Goal: Communication & Community: Participate in discussion

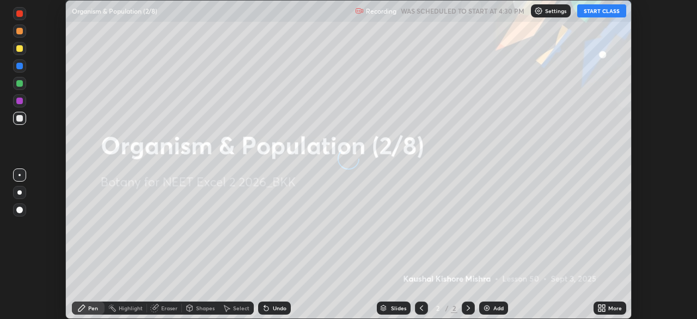
scroll to position [319, 696]
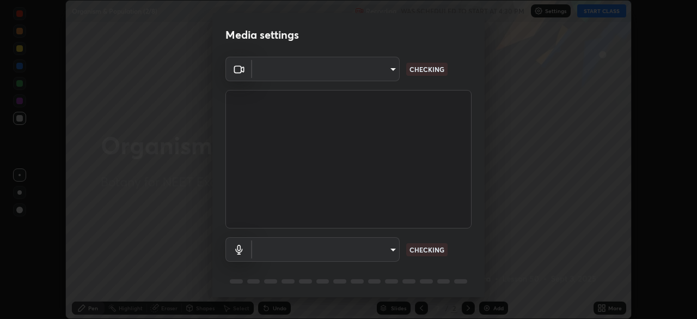
type input "2226f6d28742a26b6e0b51399fa030018956b8f43105e33b3be5017931f45398"
click at [339, 248] on body "Erase all Organism & Population (2/8) Recording WAS SCHEDULED TO START AT 4:30 …" at bounding box center [348, 159] width 697 height 319
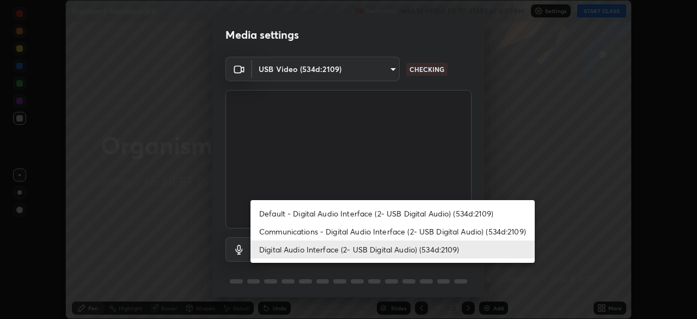
click at [324, 212] on li "Default - Digital Audio Interface (2- USB Digital Audio) (534d:2109)" at bounding box center [392, 213] width 284 height 18
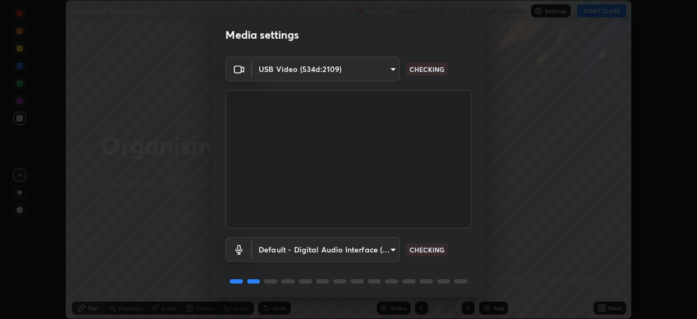
click at [324, 250] on body "Erase all Organism & Population (2/8) Recording WAS SCHEDULED TO START AT 4:30 …" at bounding box center [348, 159] width 697 height 319
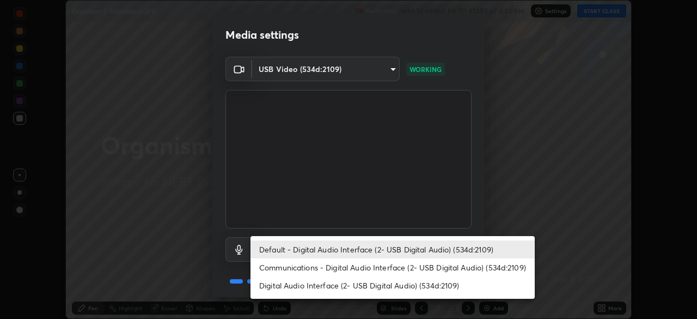
click at [318, 264] on li "Communications - Digital Audio Interface (2- USB Digital Audio) (534d:2109)" at bounding box center [392, 267] width 284 height 18
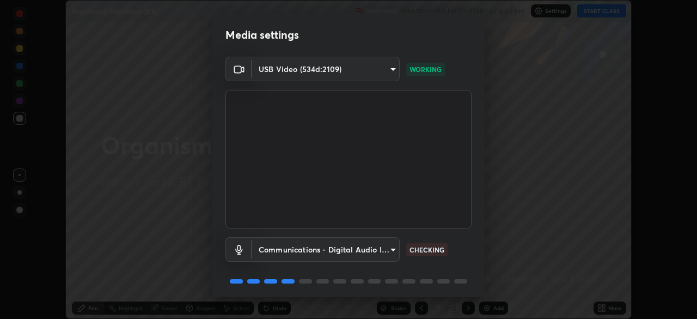
click at [321, 248] on body "Erase all Organism & Population (2/8) Recording WAS SCHEDULED TO START AT 4:30 …" at bounding box center [348, 159] width 697 height 319
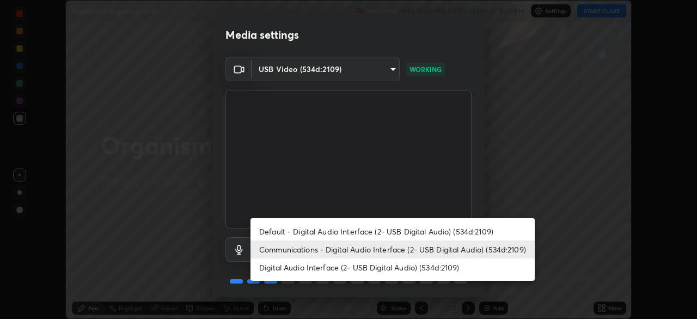
click at [323, 234] on li "Default - Digital Audio Interface (2- USB Digital Audio) (534d:2109)" at bounding box center [392, 231] width 284 height 18
type input "default"
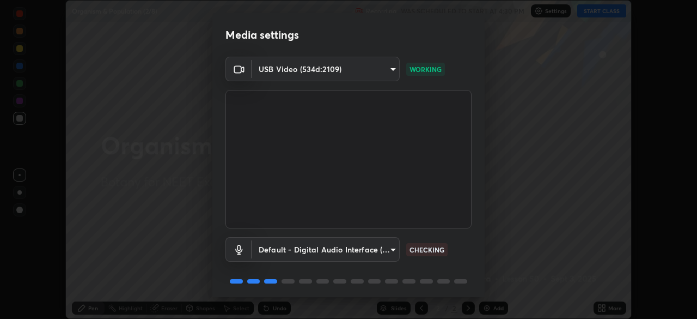
scroll to position [39, 0]
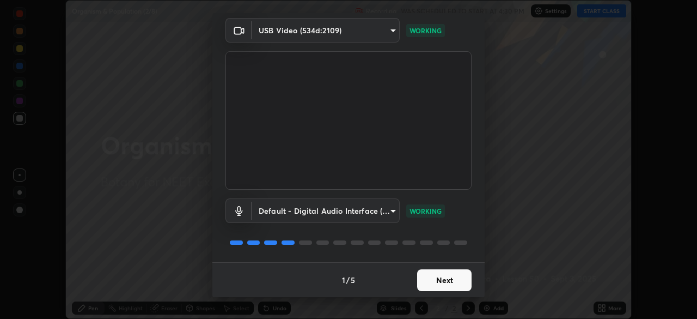
click at [449, 277] on button "Next" at bounding box center [444, 280] width 54 height 22
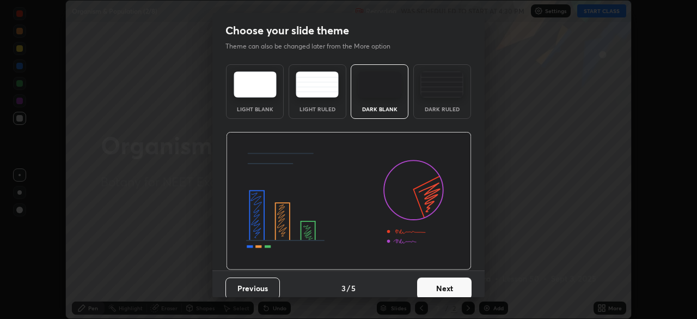
click at [449, 278] on button "Next" at bounding box center [444, 288] width 54 height 22
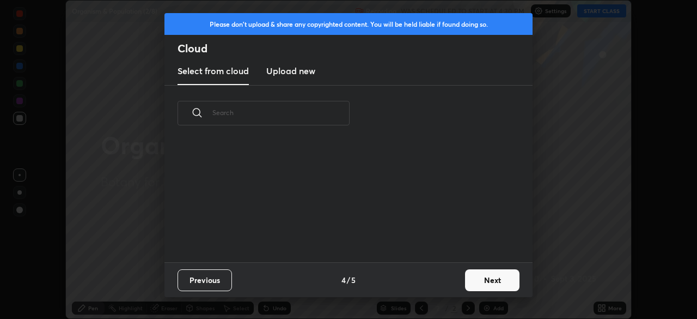
click at [485, 284] on button "Next" at bounding box center [492, 280] width 54 height 22
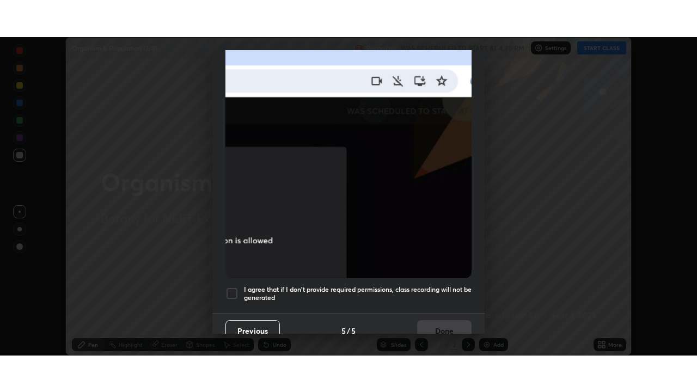
scroll to position [261, 0]
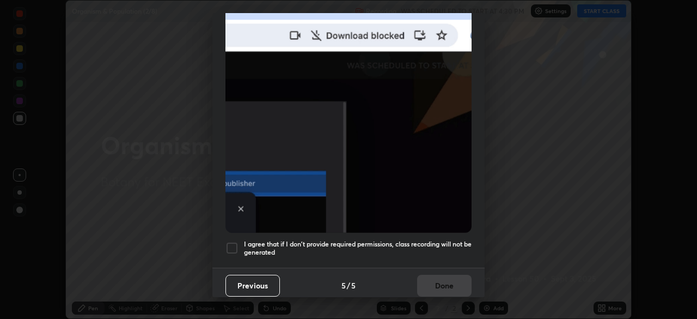
click at [231, 244] on div at bounding box center [231, 247] width 13 height 13
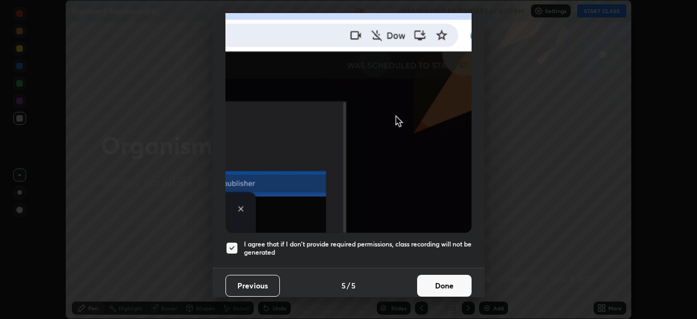
click at [449, 278] on button "Done" at bounding box center [444, 285] width 54 height 22
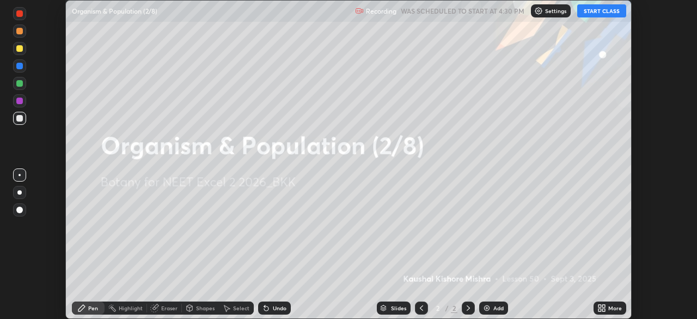
click at [603, 305] on icon at bounding box center [603, 305] width 3 height 3
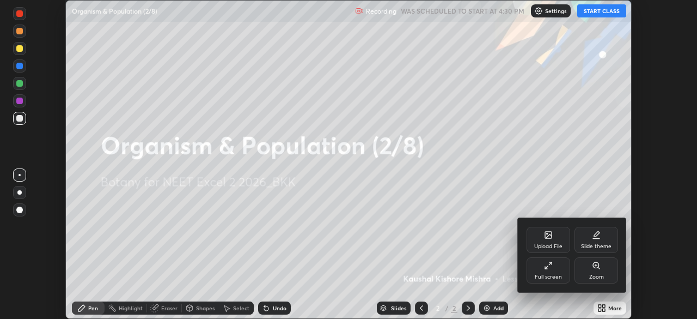
click at [551, 268] on icon at bounding box center [548, 265] width 9 height 9
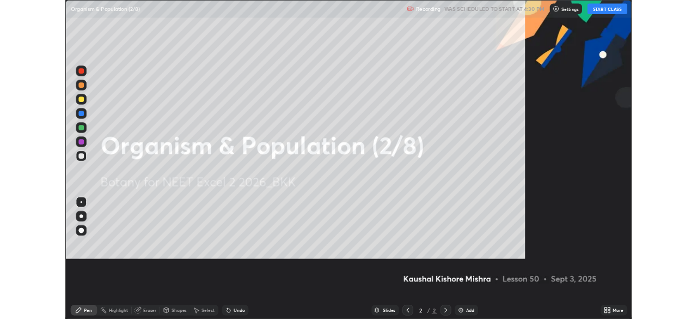
scroll to position [392, 697]
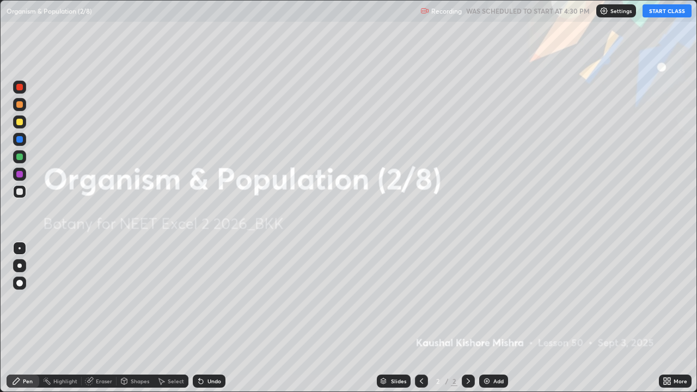
click at [658, 14] on button "START CLASS" at bounding box center [667, 10] width 49 height 13
click at [489, 318] on img at bounding box center [486, 381] width 9 height 9
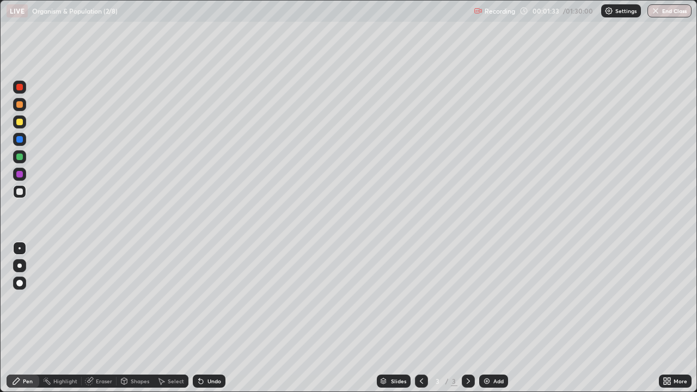
click at [21, 158] on div at bounding box center [19, 157] width 7 height 7
click at [20, 125] on div at bounding box center [19, 122] width 7 height 7
click at [101, 318] on div "Eraser" at bounding box center [104, 380] width 16 height 5
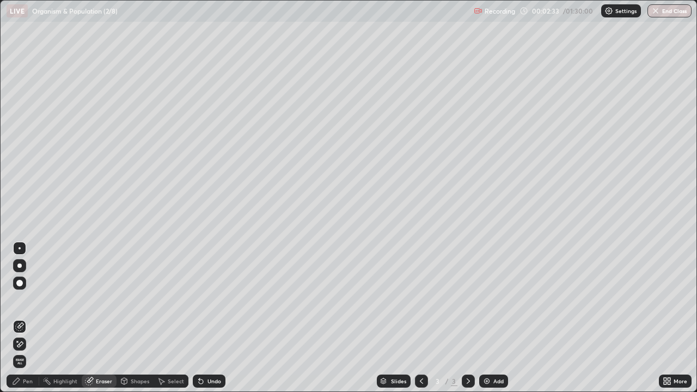
click at [28, 318] on div "Pen" at bounding box center [28, 380] width 10 height 5
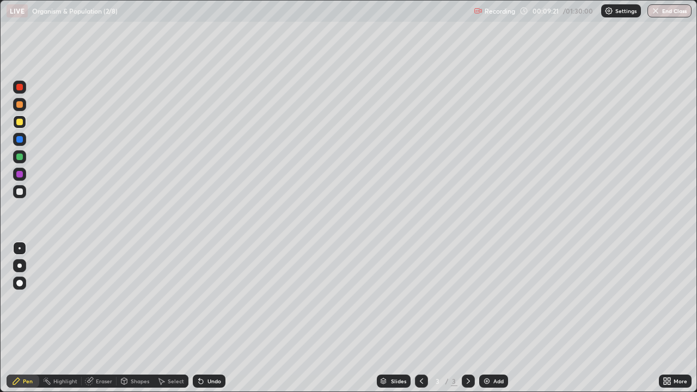
click at [19, 159] on div at bounding box center [19, 157] width 7 height 7
click at [17, 123] on div at bounding box center [19, 122] width 7 height 7
click at [485, 318] on img at bounding box center [486, 381] width 9 height 9
click at [486, 318] on img at bounding box center [486, 381] width 9 height 9
click at [20, 192] on div at bounding box center [19, 191] width 7 height 7
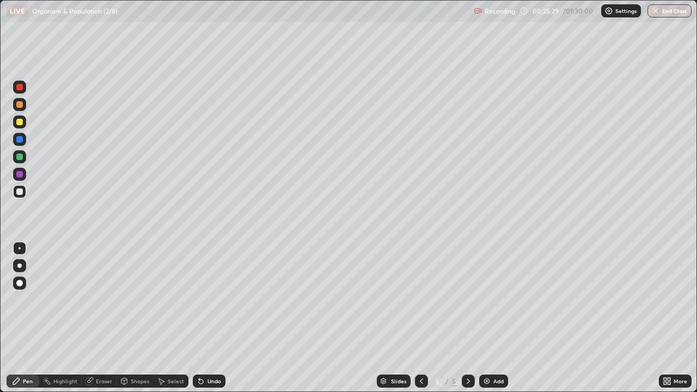
click at [22, 124] on div at bounding box center [19, 122] width 7 height 7
click at [96, 318] on div "Eraser" at bounding box center [104, 380] width 16 height 5
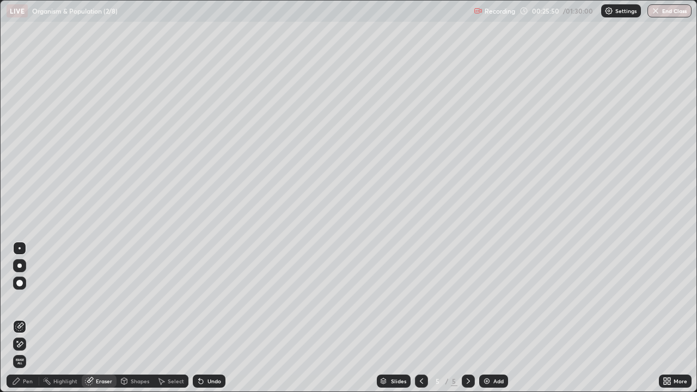
click at [25, 318] on div "Pen" at bounding box center [28, 380] width 10 height 5
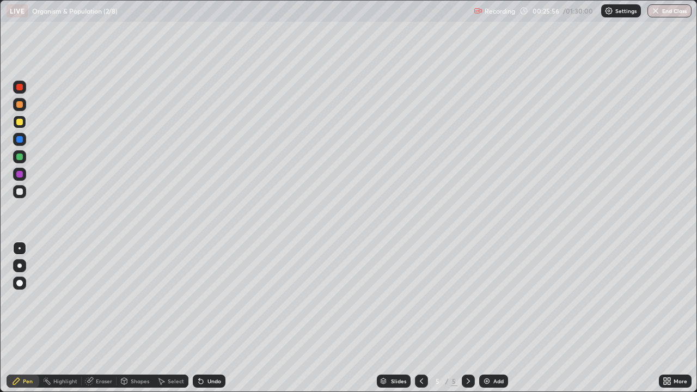
click at [96, 318] on div "Eraser" at bounding box center [104, 380] width 16 height 5
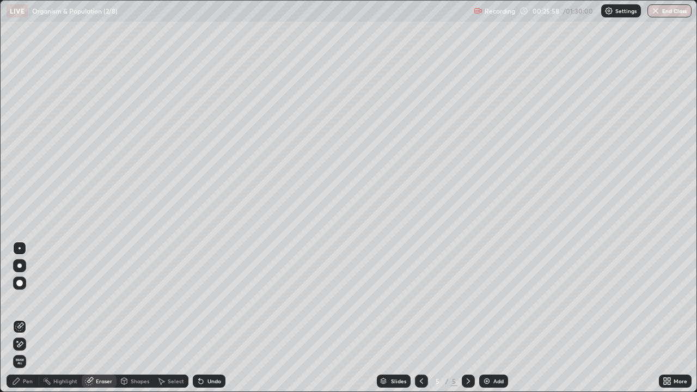
click at [26, 318] on div "Pen" at bounding box center [28, 380] width 10 height 5
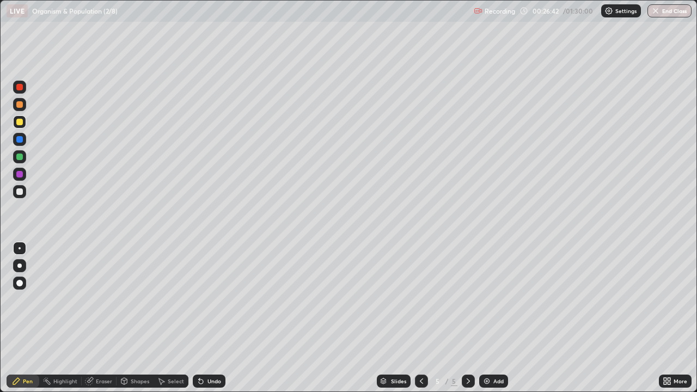
click at [20, 192] on div at bounding box center [19, 191] width 7 height 7
click at [16, 121] on div at bounding box center [19, 122] width 7 height 7
click at [21, 157] on div at bounding box center [19, 157] width 7 height 7
click at [483, 318] on img at bounding box center [486, 381] width 9 height 9
click at [20, 123] on div at bounding box center [19, 122] width 7 height 7
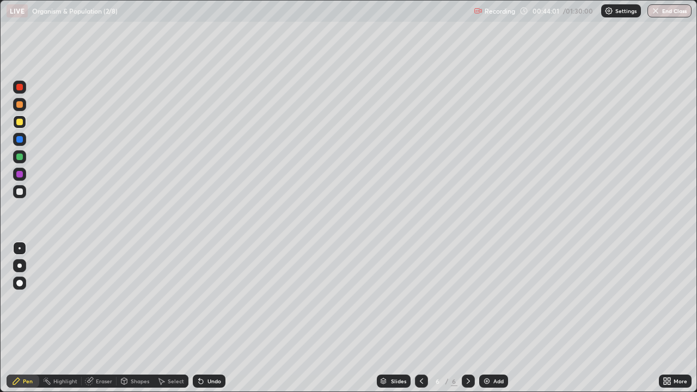
click at [92, 318] on icon at bounding box center [89, 381] width 9 height 9
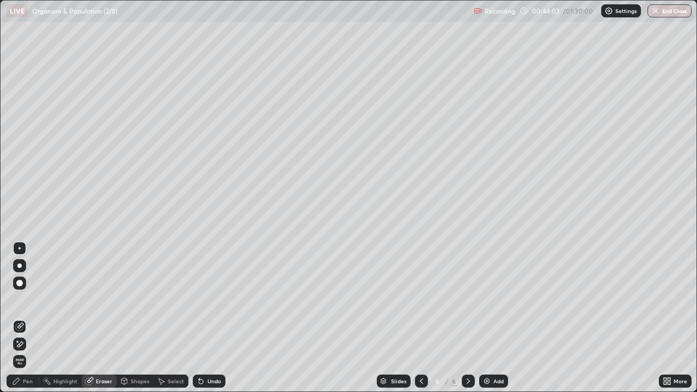
click at [28, 318] on div "Pen" at bounding box center [28, 380] width 10 height 5
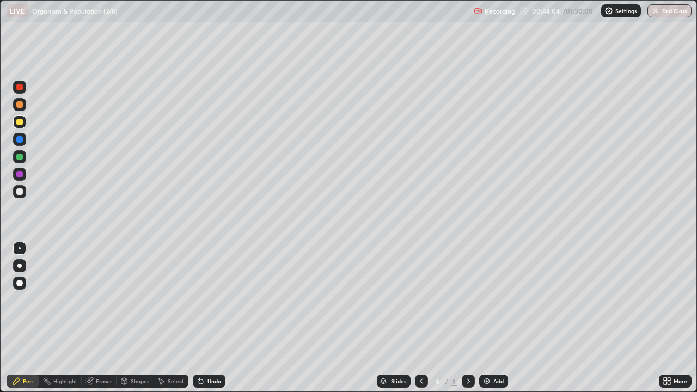
click at [23, 127] on div at bounding box center [19, 121] width 13 height 13
click at [19, 191] on div at bounding box center [19, 191] width 7 height 7
click at [25, 157] on div at bounding box center [19, 156] width 13 height 13
click at [25, 193] on div at bounding box center [19, 191] width 13 height 13
click at [22, 124] on div at bounding box center [19, 122] width 7 height 7
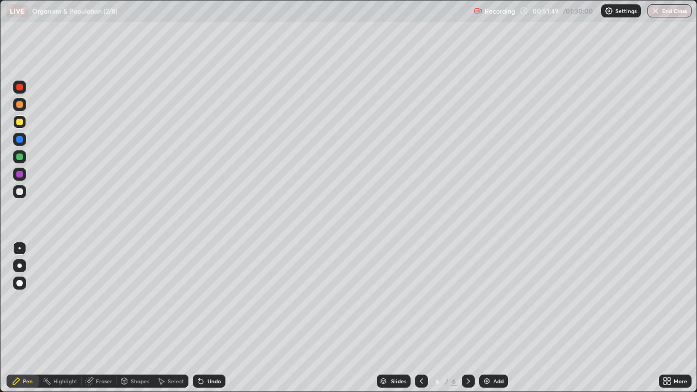
click at [103, 318] on div "Eraser" at bounding box center [104, 380] width 16 height 5
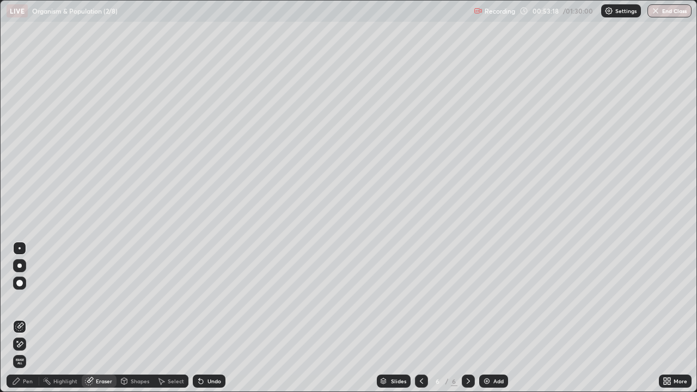
click at [486, 318] on img at bounding box center [486, 381] width 9 height 9
click at [29, 318] on div "Pen" at bounding box center [28, 380] width 10 height 5
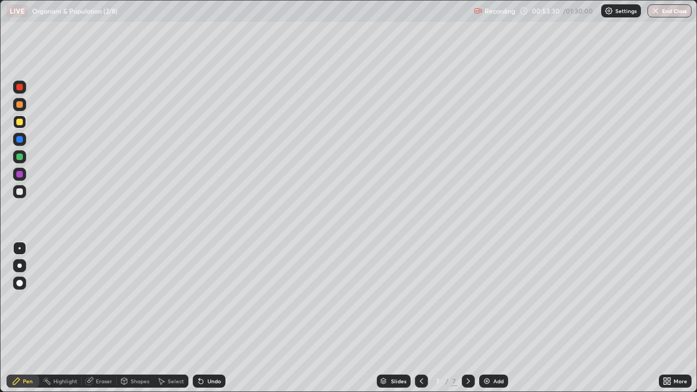
click at [21, 191] on div at bounding box center [19, 191] width 7 height 7
click at [20, 125] on div at bounding box center [19, 122] width 7 height 7
click at [20, 161] on div at bounding box center [19, 156] width 13 height 13
click at [97, 318] on div "Eraser" at bounding box center [104, 380] width 16 height 5
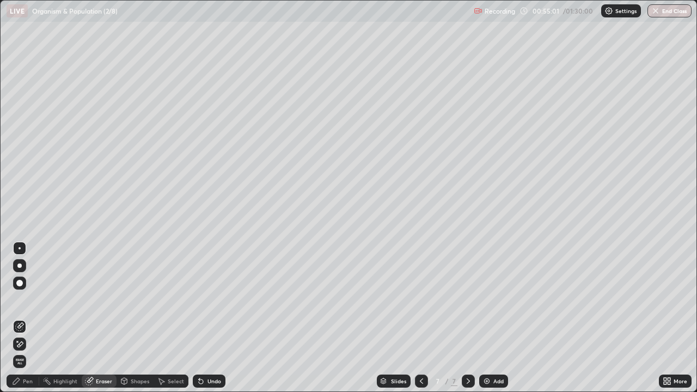
click at [23, 318] on div "Pen" at bounding box center [28, 380] width 10 height 5
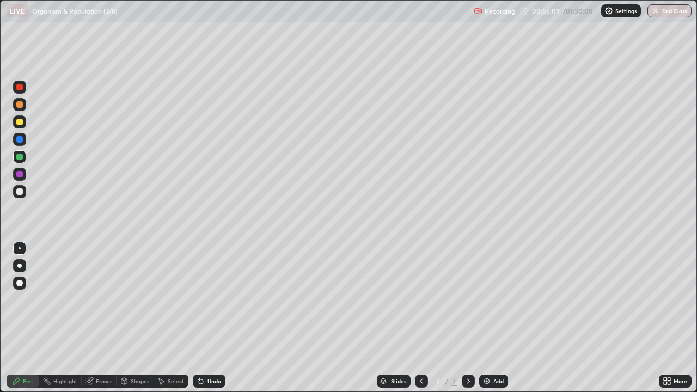
click at [19, 191] on div at bounding box center [19, 191] width 7 height 7
click at [20, 174] on div at bounding box center [19, 174] width 7 height 7
click at [17, 194] on div at bounding box center [19, 191] width 7 height 7
click at [20, 124] on div at bounding box center [19, 122] width 7 height 7
click at [17, 125] on div at bounding box center [19, 121] width 13 height 13
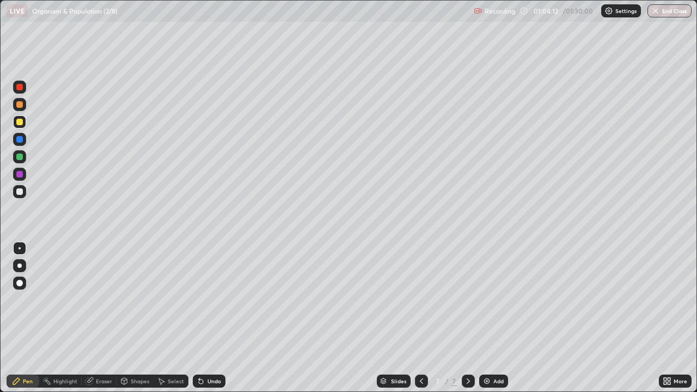
click at [18, 157] on div at bounding box center [19, 157] width 7 height 7
click at [21, 190] on div at bounding box center [19, 191] width 7 height 7
click at [487, 318] on img at bounding box center [486, 381] width 9 height 9
click at [20, 192] on div at bounding box center [19, 191] width 7 height 7
click at [20, 158] on div at bounding box center [19, 157] width 7 height 7
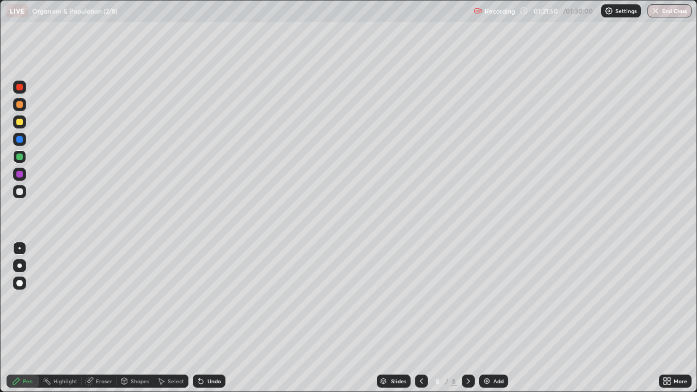
click at [18, 160] on div at bounding box center [19, 157] width 7 height 7
click at [657, 12] on img "button" at bounding box center [655, 11] width 9 height 9
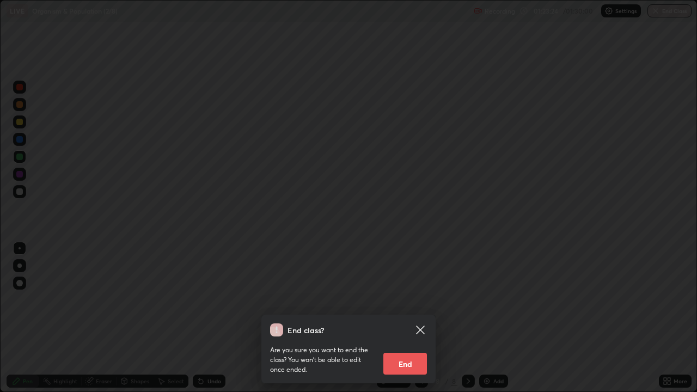
click at [408, 318] on button "End" at bounding box center [405, 364] width 44 height 22
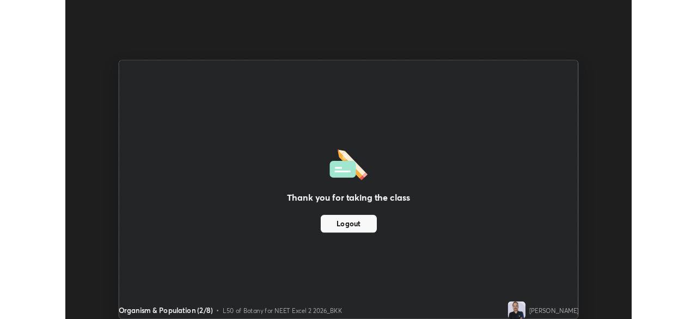
scroll to position [54137, 53759]
